Goal: Navigation & Orientation: Find specific page/section

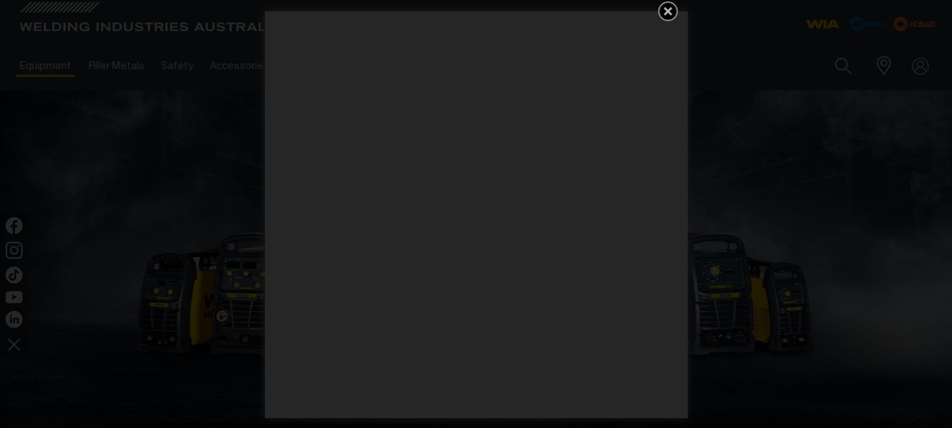
click at [671, 18] on icon "Get 5 WIA Welding Guides Free!" at bounding box center [668, 11] width 17 height 17
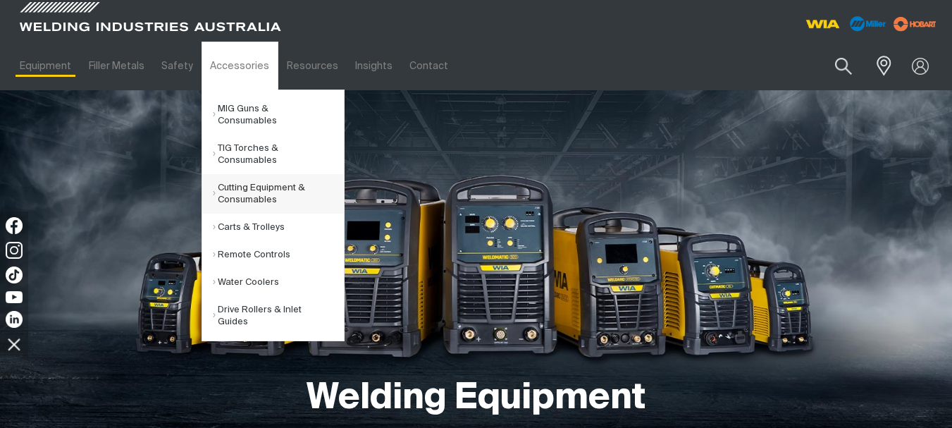
click at [280, 178] on link "Cutting Equipment & Consumables" at bounding box center [278, 193] width 131 height 39
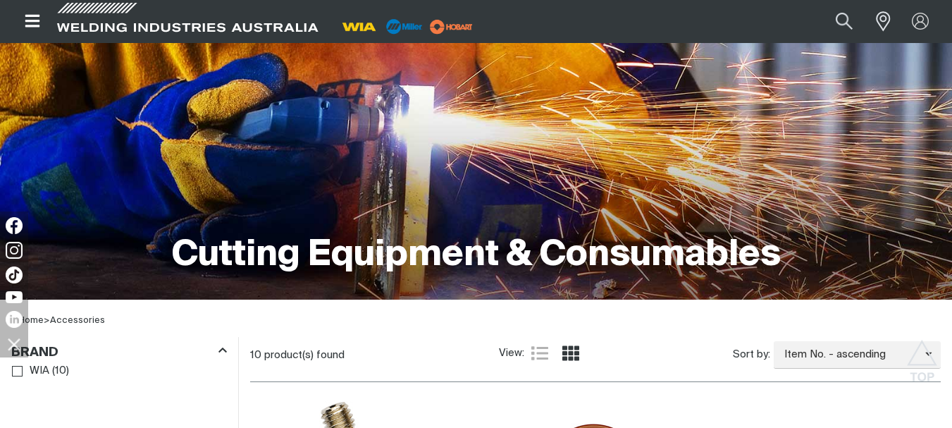
scroll to position [9, 0]
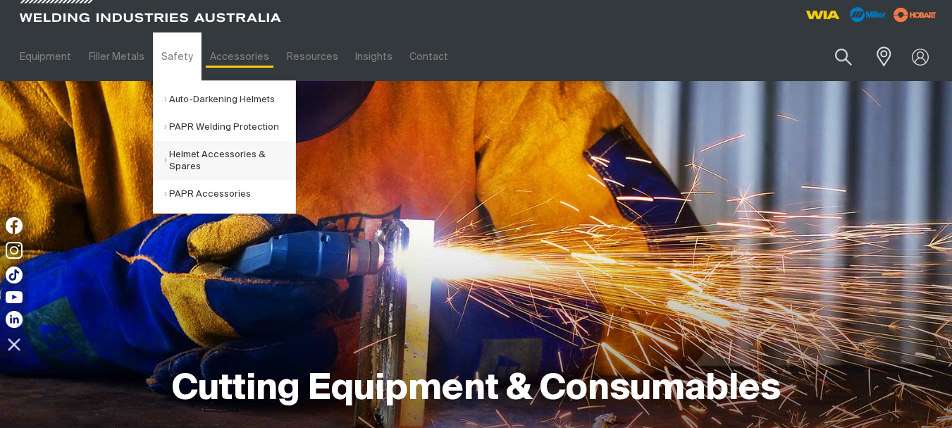
click at [191, 163] on link "Helmet Accessories & Spares" at bounding box center [229, 160] width 131 height 39
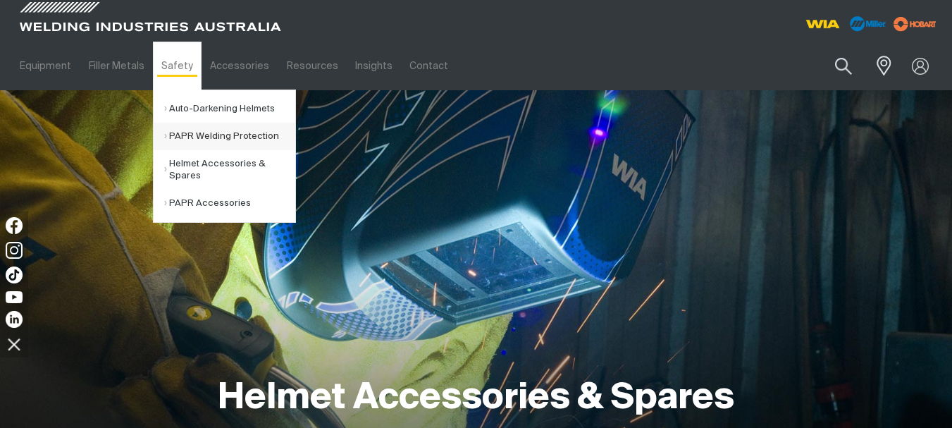
click at [197, 124] on link "PAPR Welding Protection" at bounding box center [229, 136] width 131 height 27
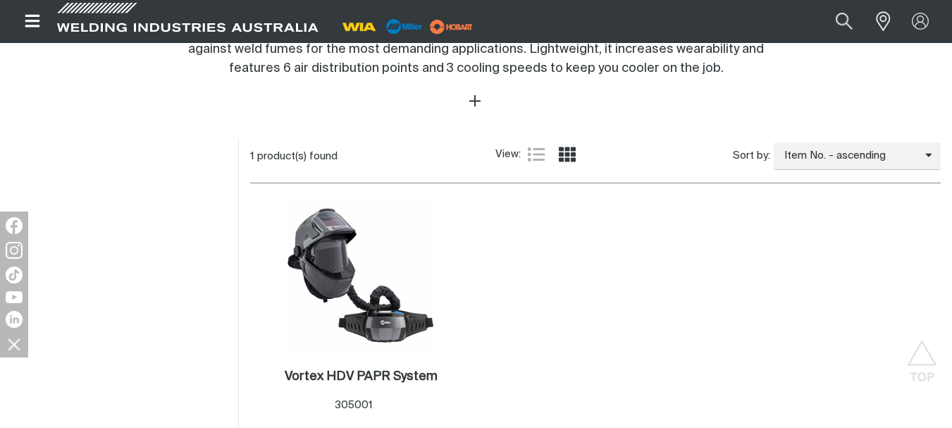
scroll to position [833, 0]
